Goal: Check status: Check status

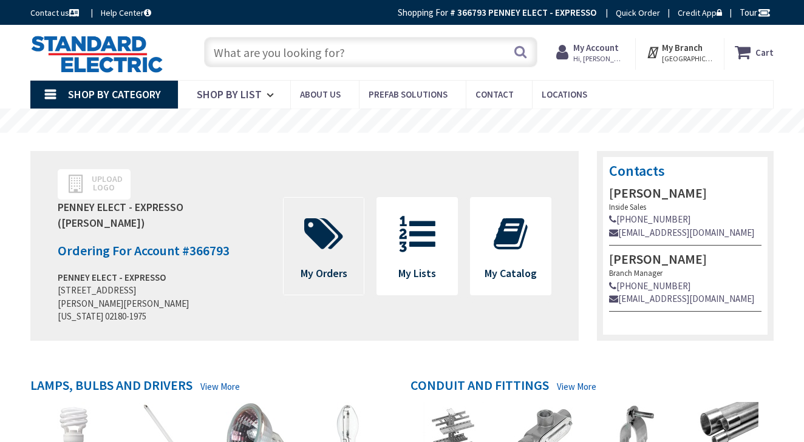
click at [323, 218] on icon at bounding box center [323, 234] width 51 height 36
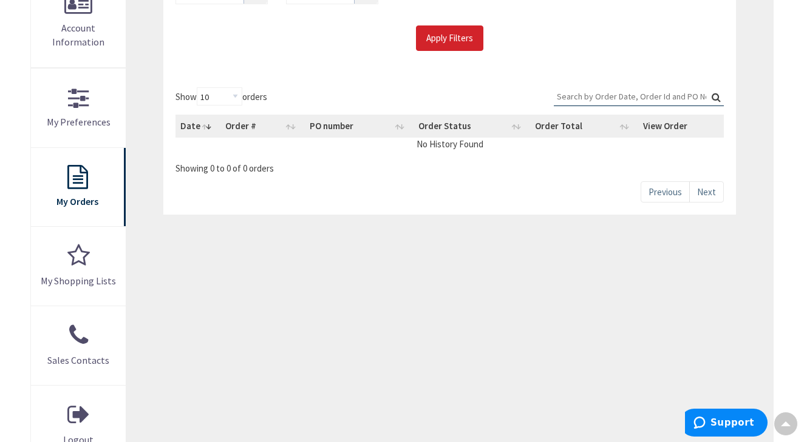
type input "[PERSON_NAME][GEOGRAPHIC_DATA], [STREET_ADDRESS]"
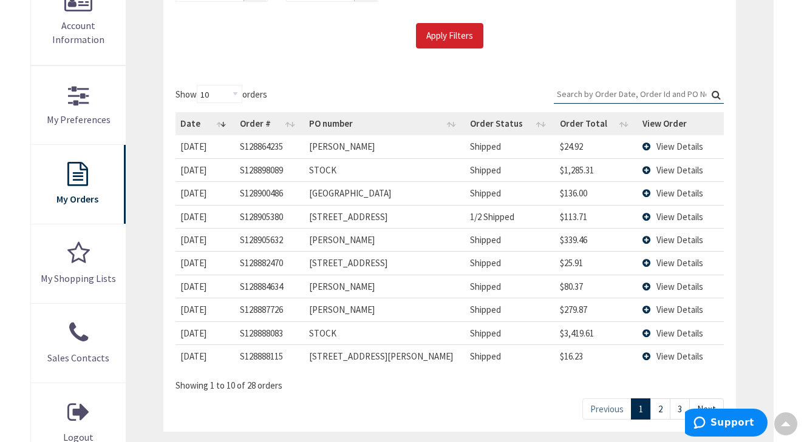
scroll to position [290, 0]
click at [665, 404] on link "2" at bounding box center [660, 408] width 20 height 21
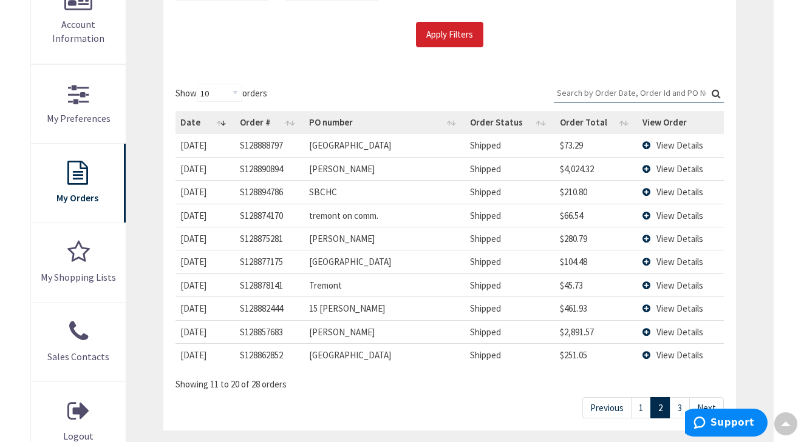
click at [648, 256] on td "View Details" at bounding box center [680, 261] width 86 height 23
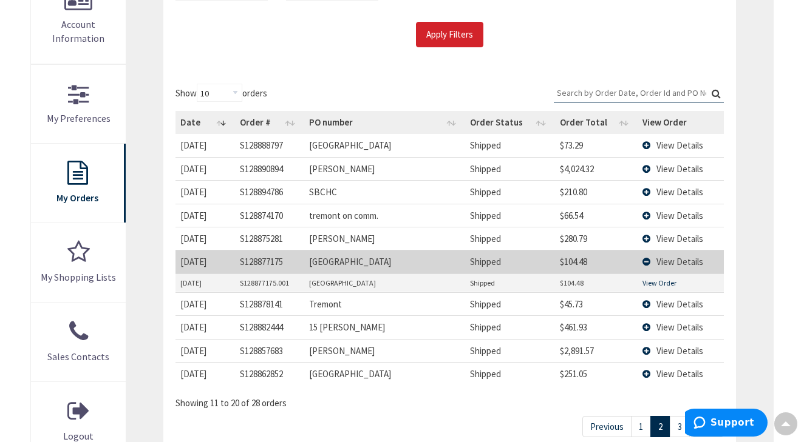
click at [651, 282] on link "View Order" at bounding box center [659, 283] width 34 height 10
click at [680, 424] on link "3" at bounding box center [679, 426] width 20 height 21
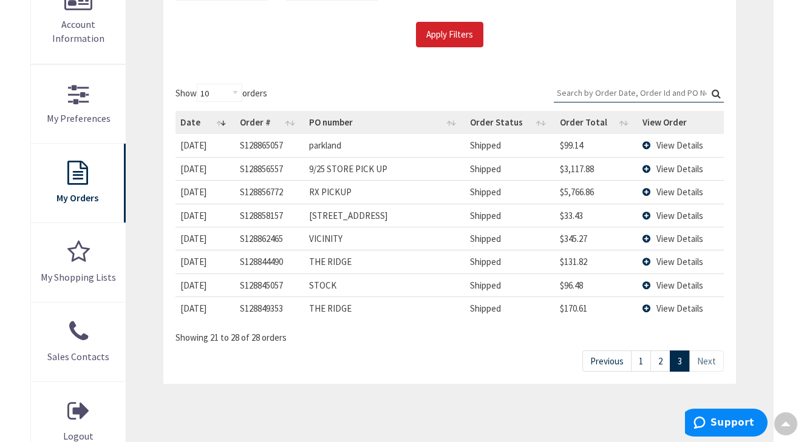
click at [662, 361] on link "2" at bounding box center [660, 361] width 20 height 21
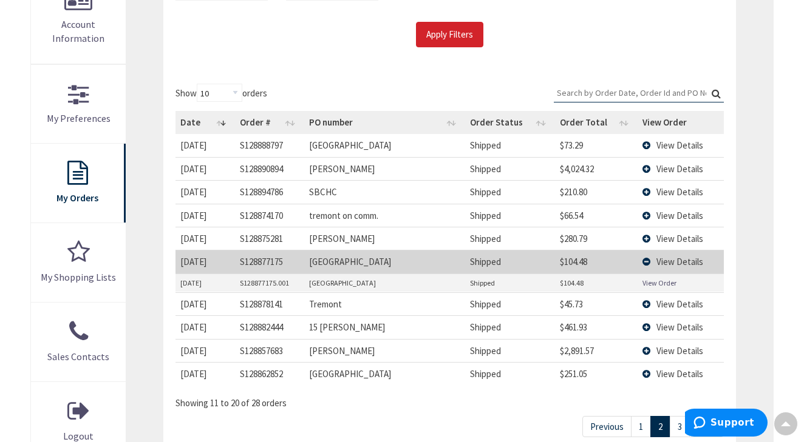
click at [645, 258] on td "View Details" at bounding box center [680, 261] width 86 height 23
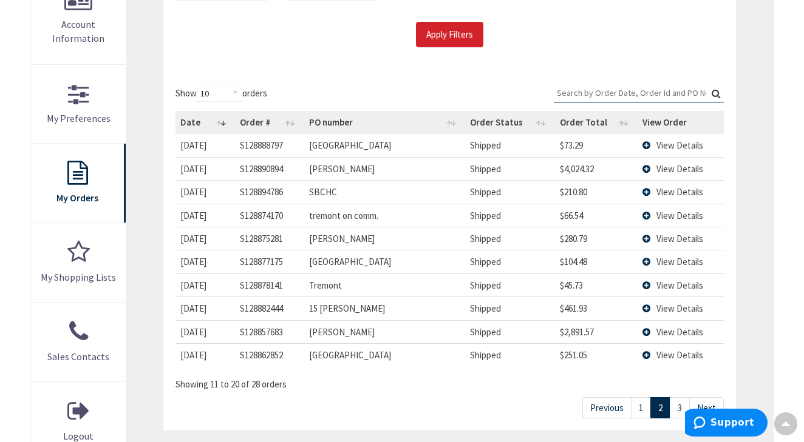
click at [640, 401] on link "1" at bounding box center [641, 408] width 20 height 21
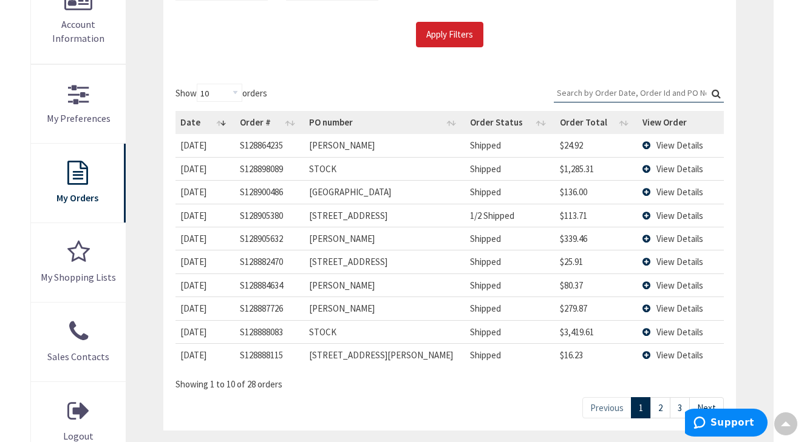
click at [646, 285] on td "View Details" at bounding box center [680, 285] width 86 height 23
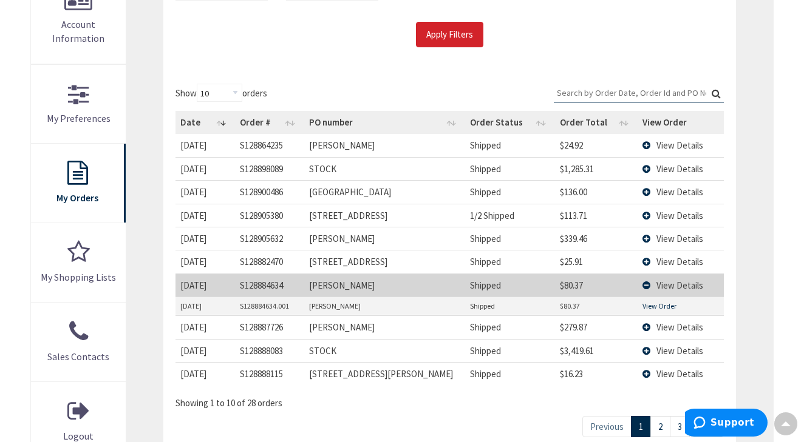
click at [659, 305] on link "View Order" at bounding box center [659, 306] width 34 height 10
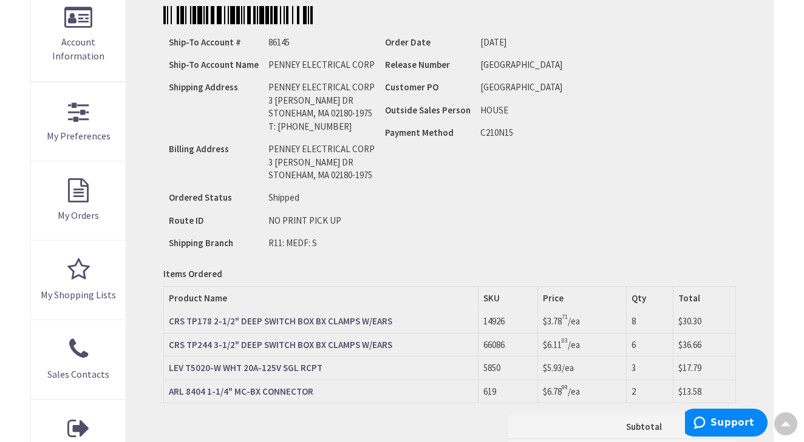
scroll to position [276, 0]
